Goal: Transaction & Acquisition: Obtain resource

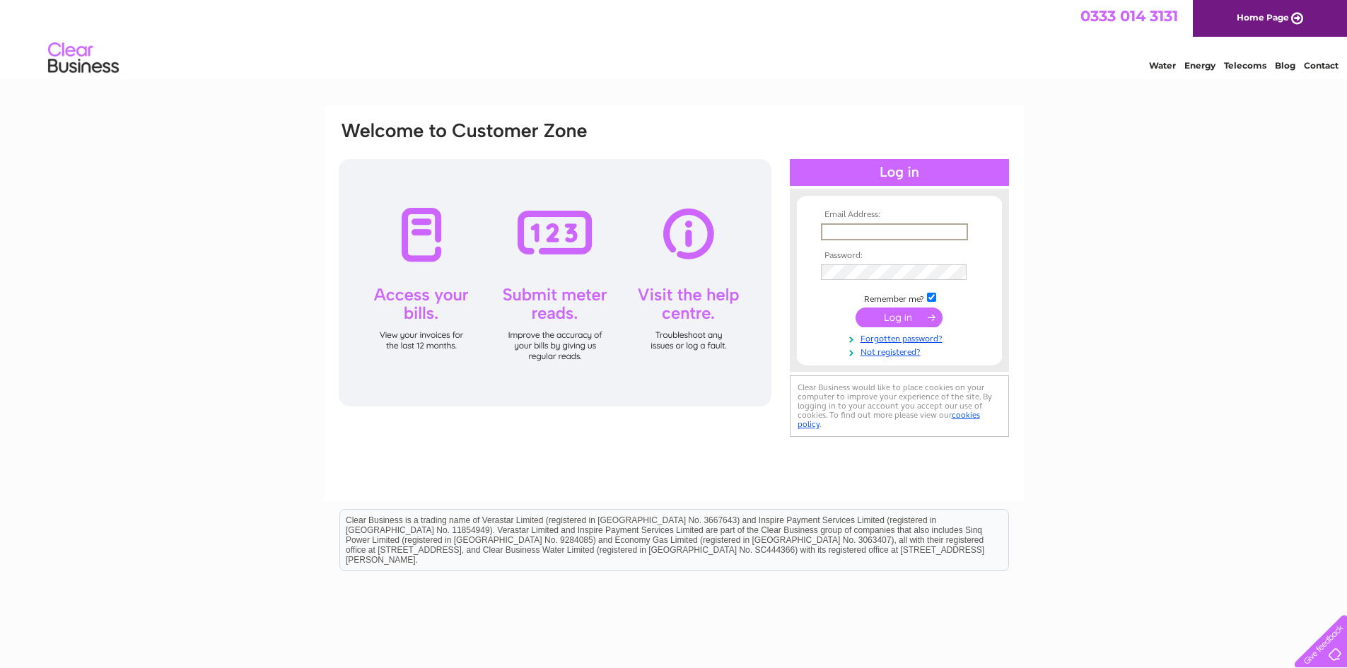
click at [866, 225] on input "text" at bounding box center [894, 232] width 147 height 17
type input "[EMAIL_ADDRESS][DOMAIN_NAME]"
click at [856, 308] on input "submit" at bounding box center [899, 318] width 87 height 20
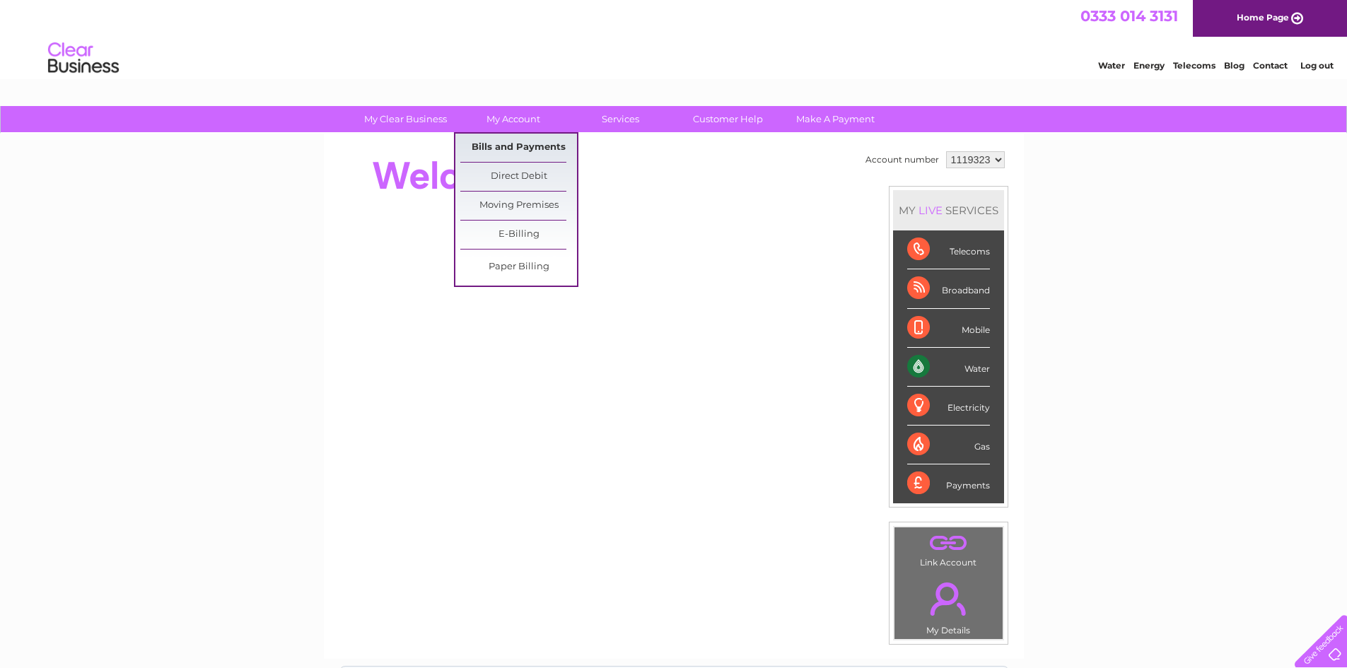
click at [538, 141] on link "Bills and Payments" at bounding box center [518, 148] width 117 height 28
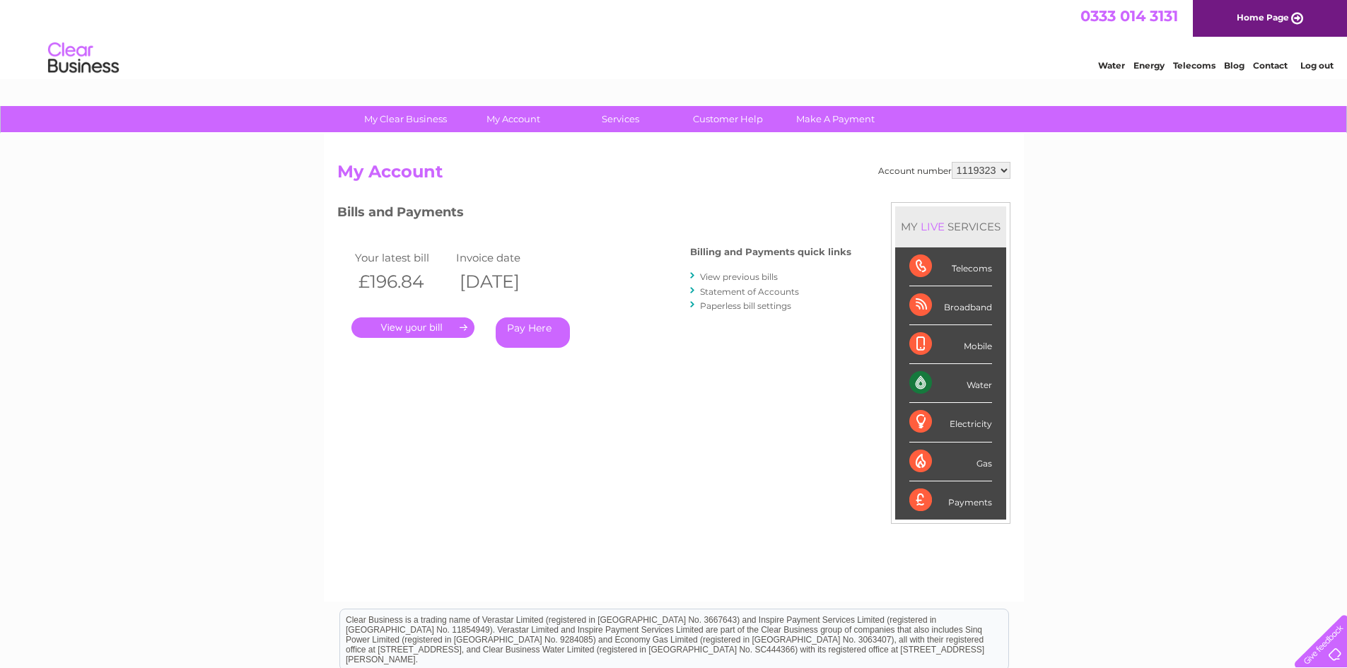
click at [427, 323] on link "." at bounding box center [413, 328] width 123 height 21
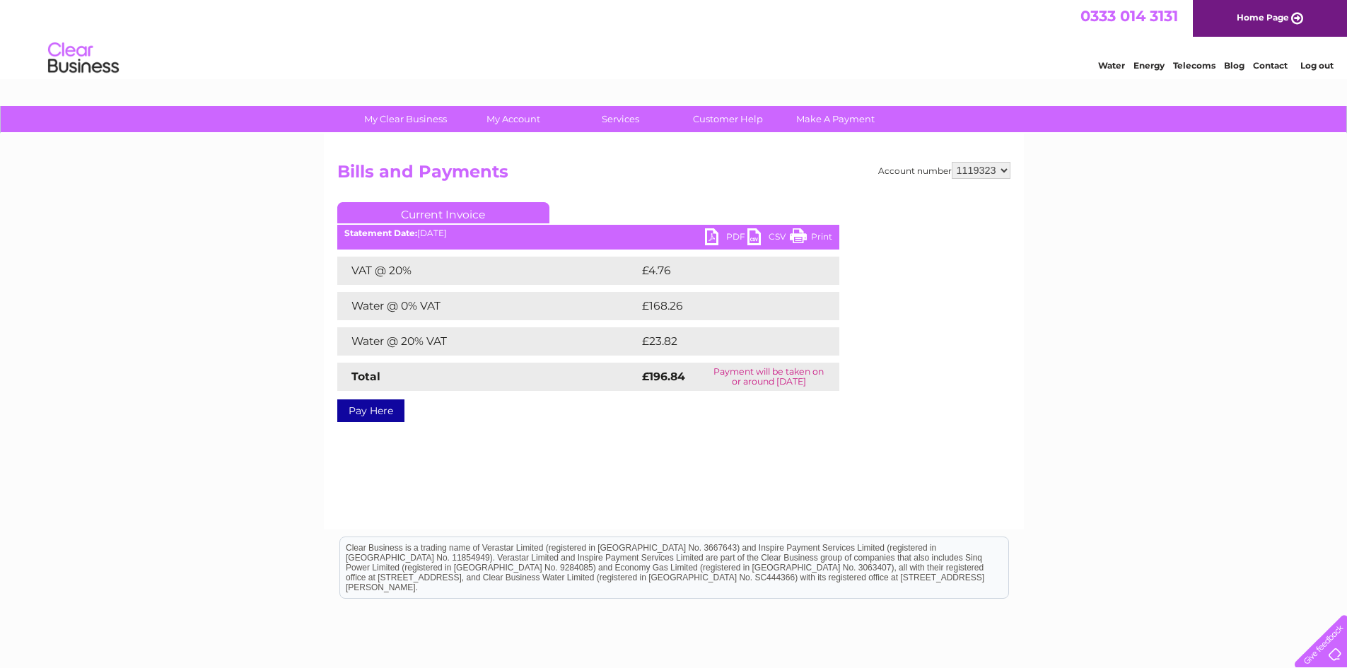
click at [719, 236] on link "PDF" at bounding box center [726, 238] width 42 height 21
click at [995, 173] on select "1119323 1125042" at bounding box center [981, 170] width 59 height 17
select select "1125042"
click at [953, 162] on select "1119323 1125042" at bounding box center [981, 170] width 59 height 17
click at [705, 236] on link "PDF" at bounding box center [726, 238] width 42 height 21
